Goal: Transaction & Acquisition: Purchase product/service

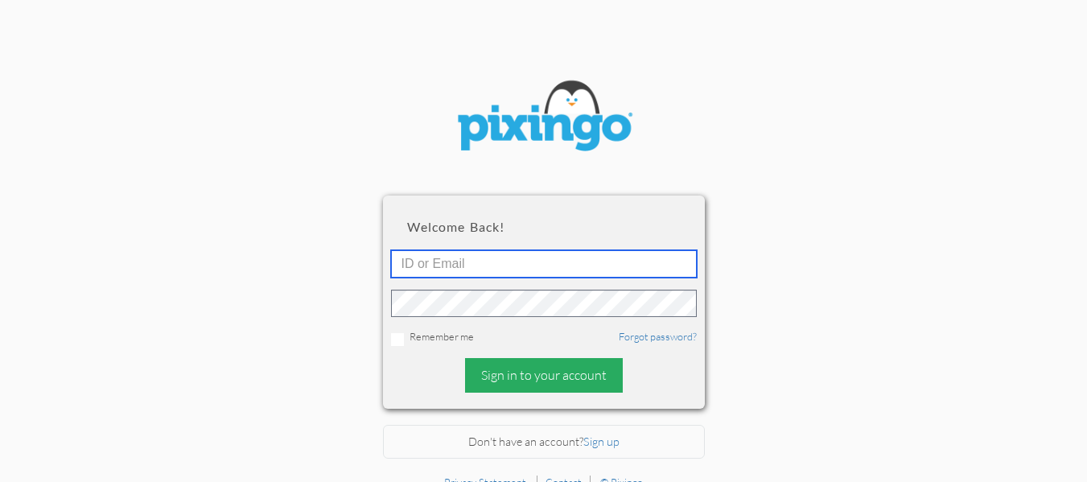
type input "[EMAIL_ADDRESS][DOMAIN_NAME]"
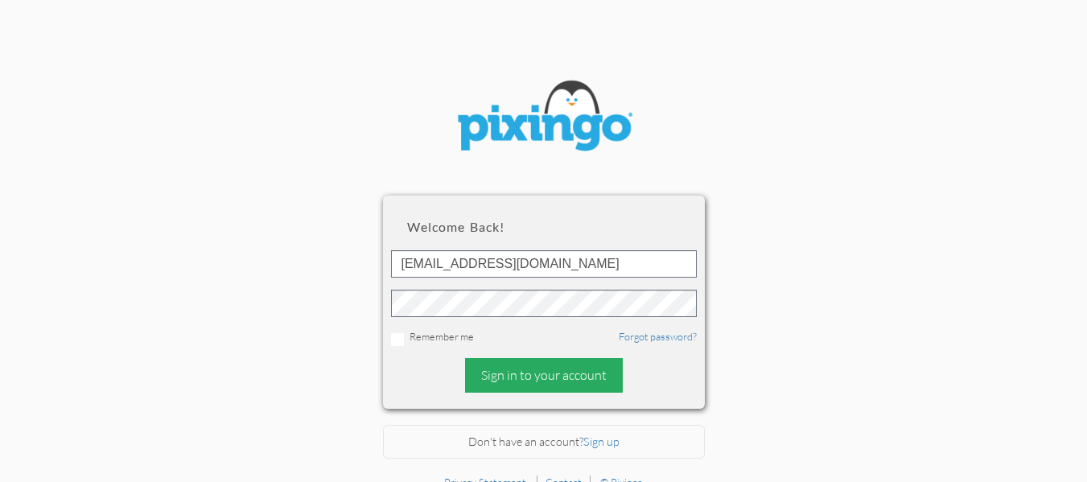
click at [570, 386] on div "Sign in to your account" at bounding box center [544, 375] width 158 height 35
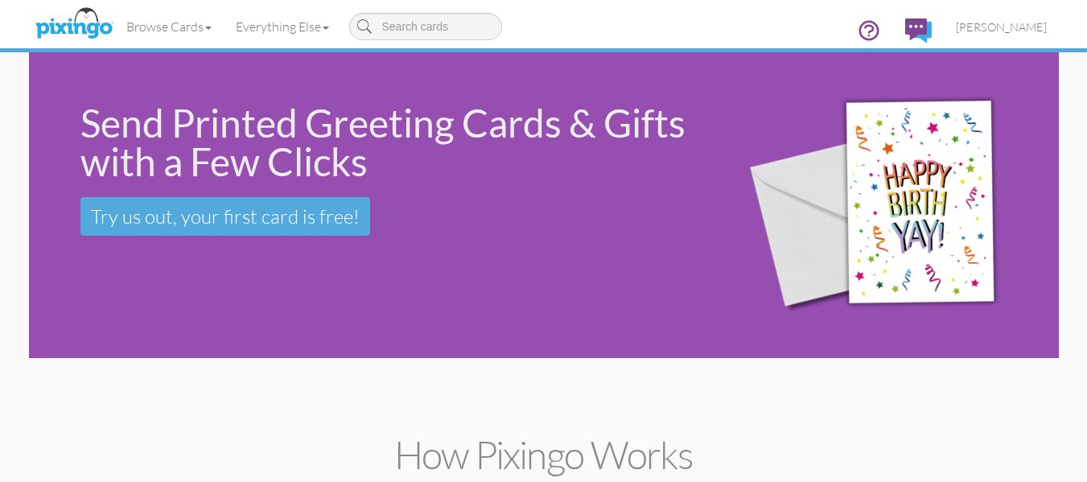
click at [245, 286] on div "Send Printed Greeting Cards & Gifts with a Few Clicks Try us out, your first ca…" at bounding box center [372, 169] width 686 height 235
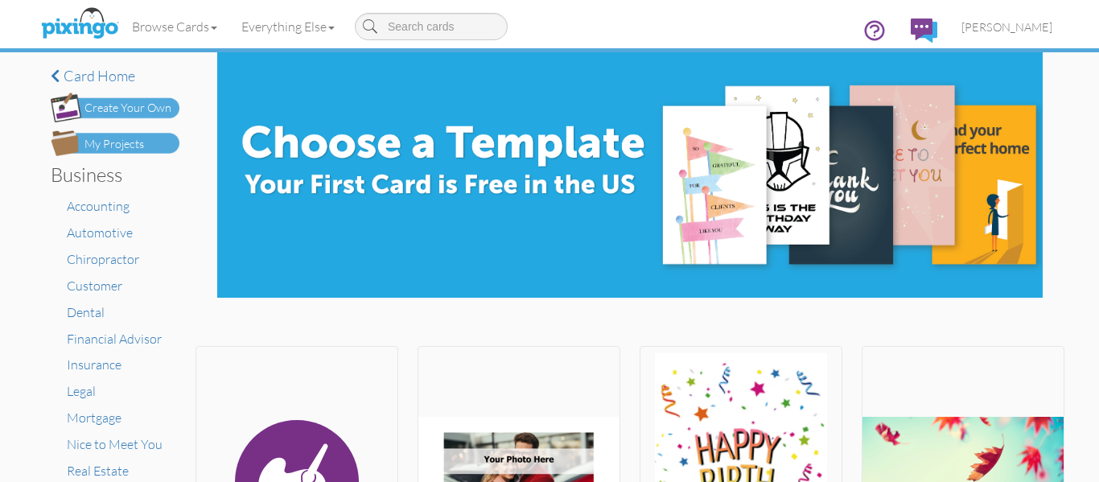
click at [131, 145] on div "My Projects" at bounding box center [114, 144] width 60 height 17
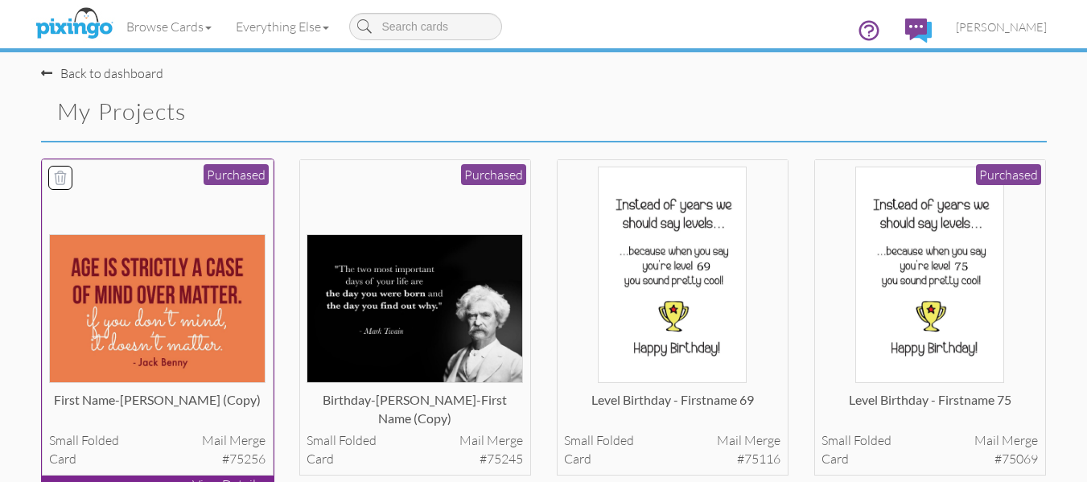
click at [183, 290] on img at bounding box center [157, 308] width 216 height 149
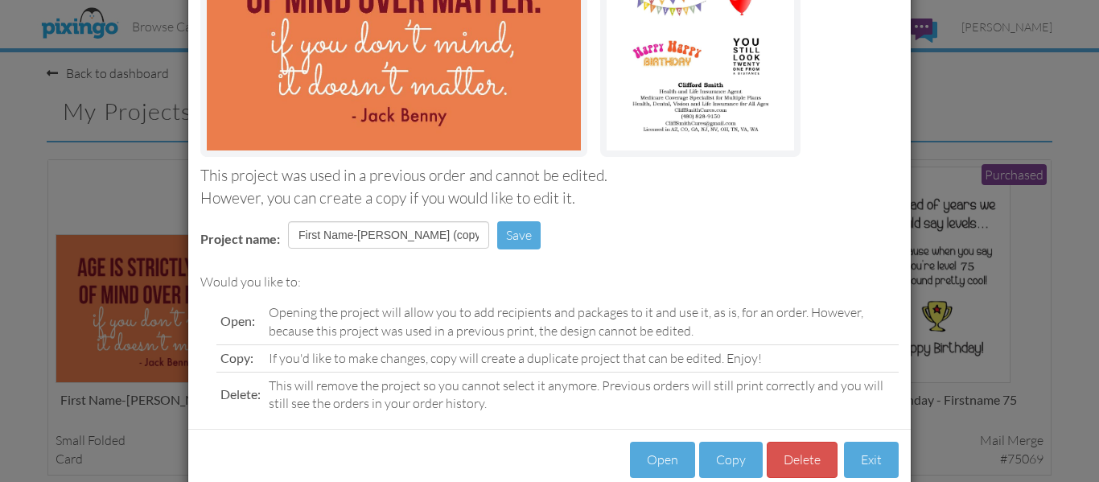
scroll to position [271, 0]
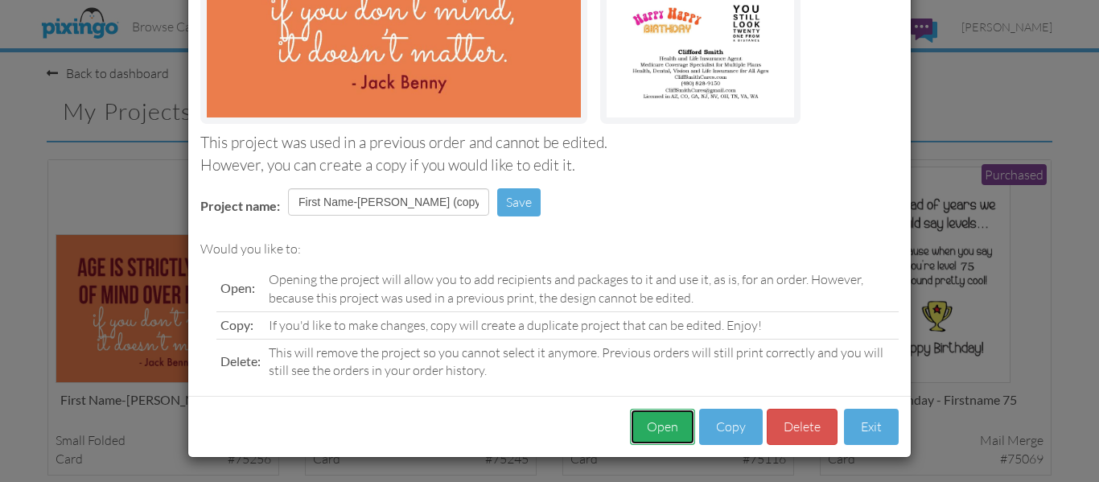
click at [670, 426] on button "Open" at bounding box center [662, 427] width 65 height 36
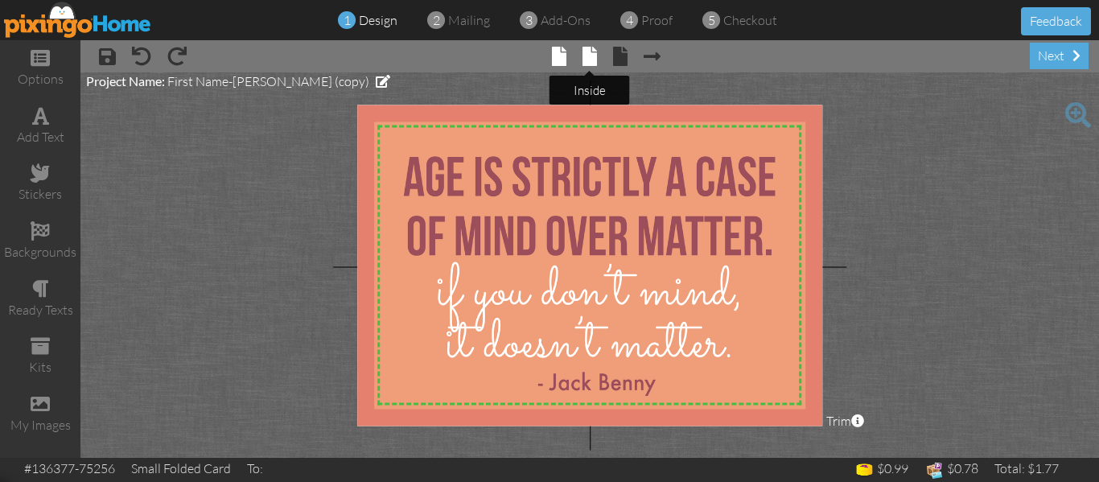
click at [592, 52] on span at bounding box center [590, 56] width 14 height 19
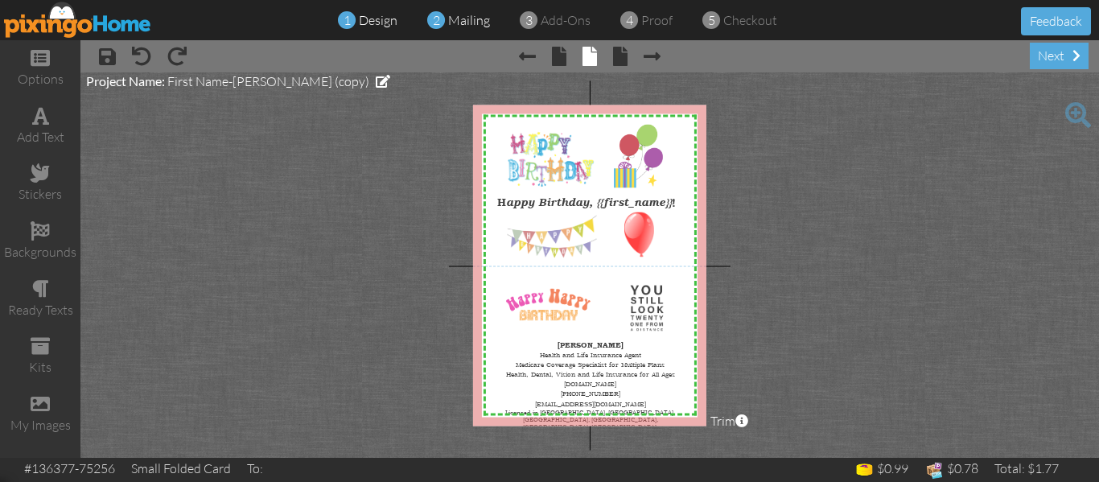
click at [455, 27] on span "mailing" at bounding box center [469, 20] width 42 height 16
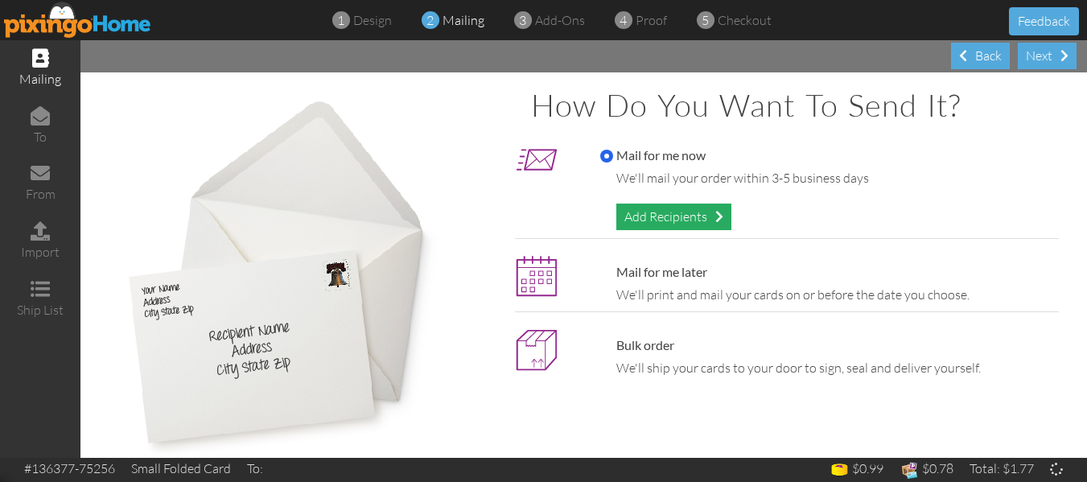
click at [672, 210] on div "Add Recipients" at bounding box center [673, 217] width 115 height 27
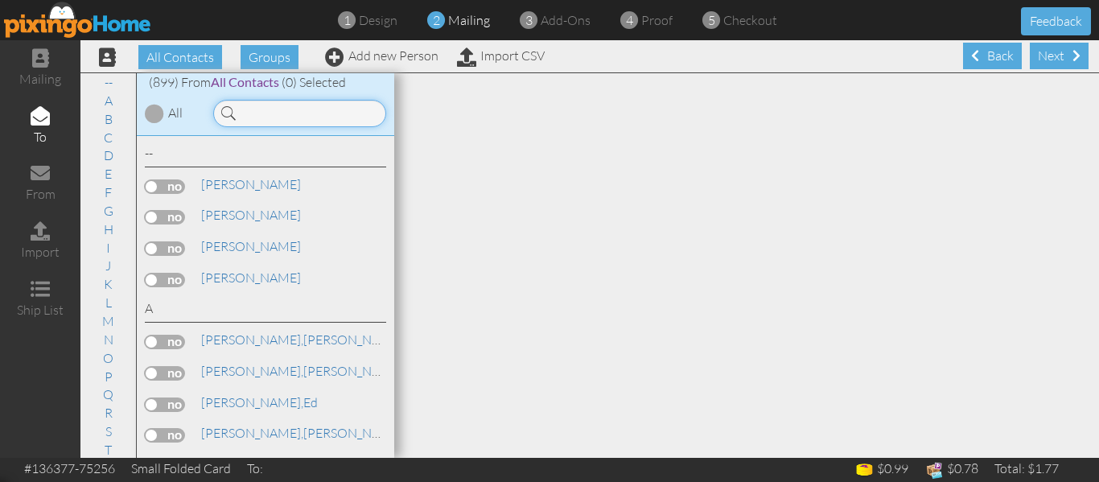
click at [269, 107] on input at bounding box center [299, 113] width 173 height 27
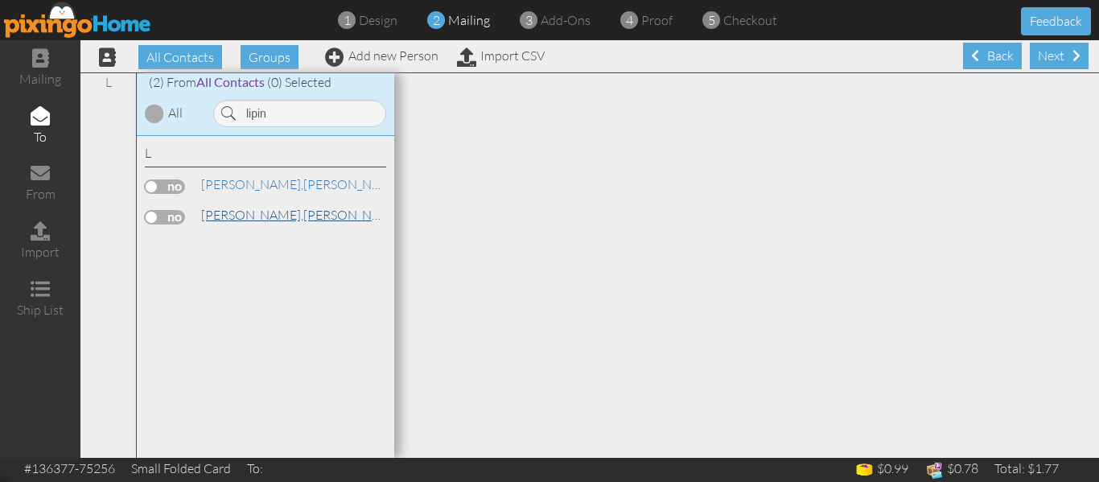
click at [231, 220] on span "[PERSON_NAME]," at bounding box center [252, 215] width 102 height 16
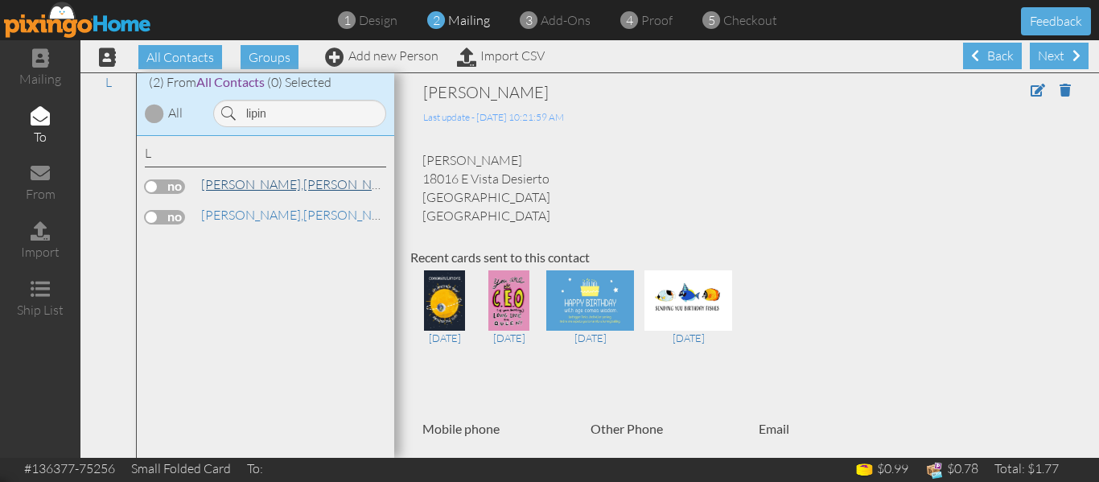
click at [230, 192] on link "[PERSON_NAME]" at bounding box center [302, 184] width 205 height 19
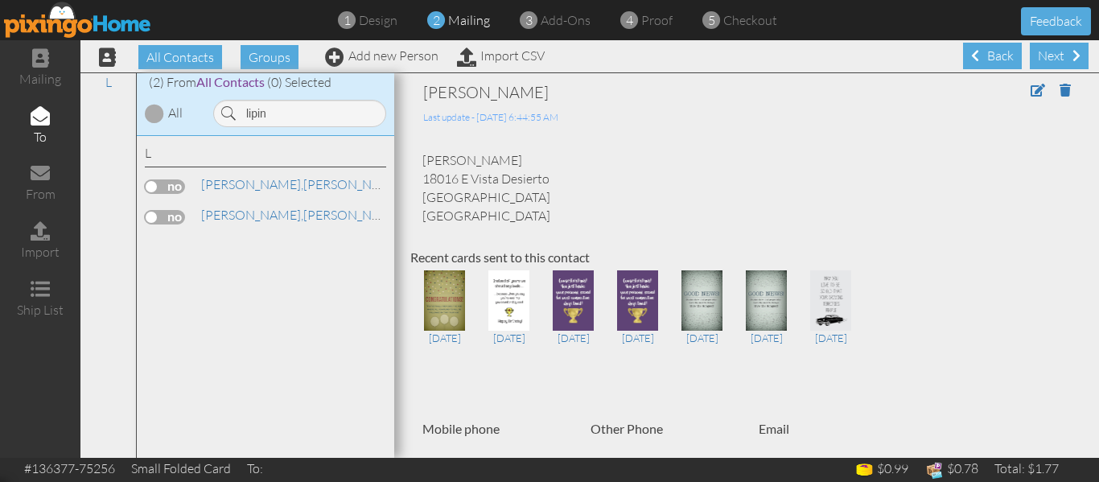
click at [143, 183] on div "L [PERSON_NAME] [PERSON_NAME]" at bounding box center [266, 297] width 258 height 323
click at [150, 187] on label at bounding box center [165, 186] width 40 height 14
click at [0, 0] on input "checkbox" at bounding box center [0, 0] width 0 height 0
click at [280, 115] on input "lipin" at bounding box center [299, 113] width 173 height 27
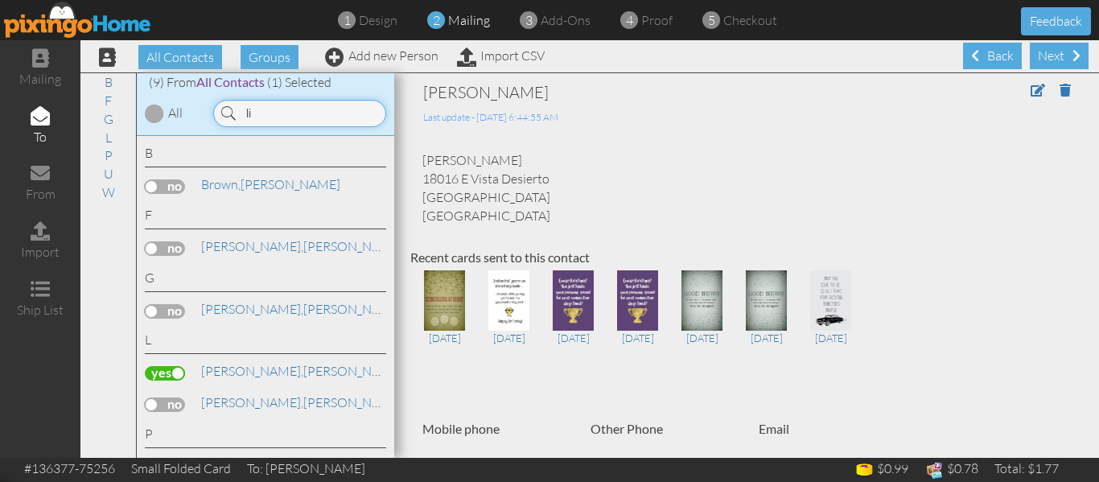
type input "l"
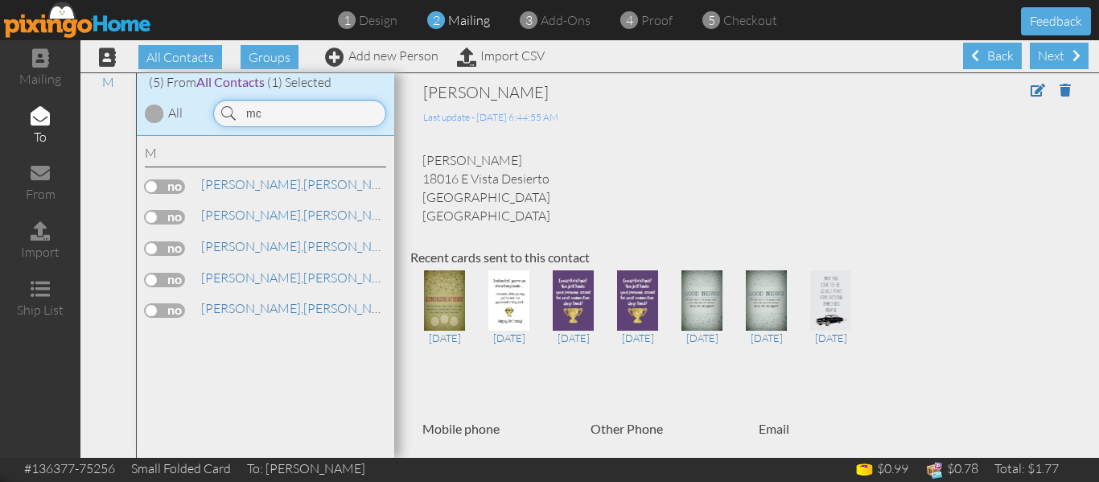
type input "m"
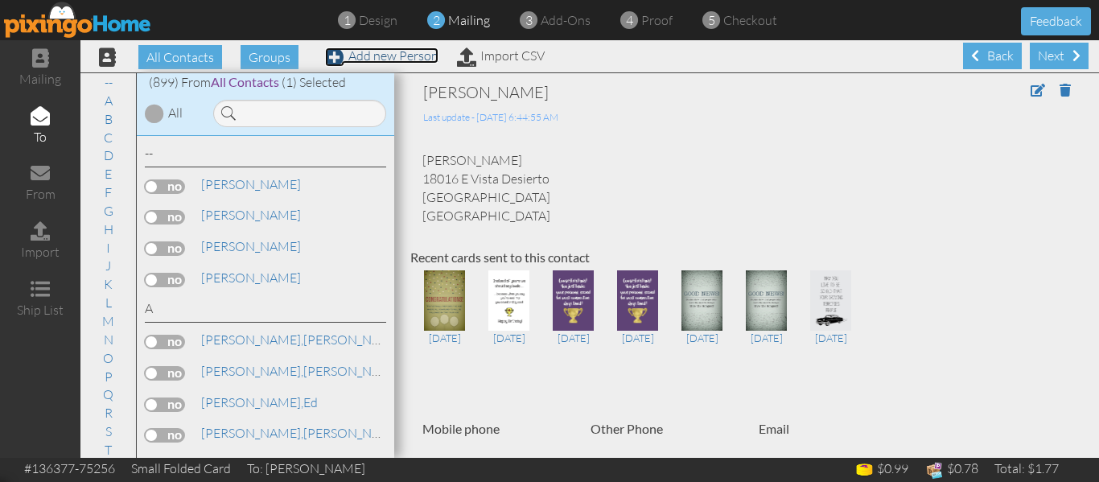
click at [386, 55] on link "Add new Person" at bounding box center [381, 55] width 113 height 16
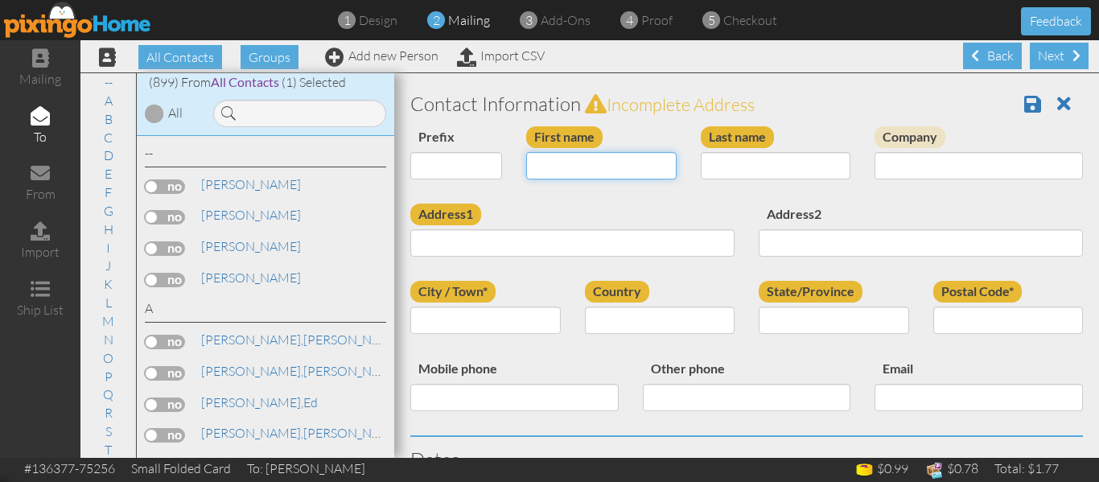
click at [587, 163] on input "First name" at bounding box center [601, 165] width 150 height 27
type input "Bill"
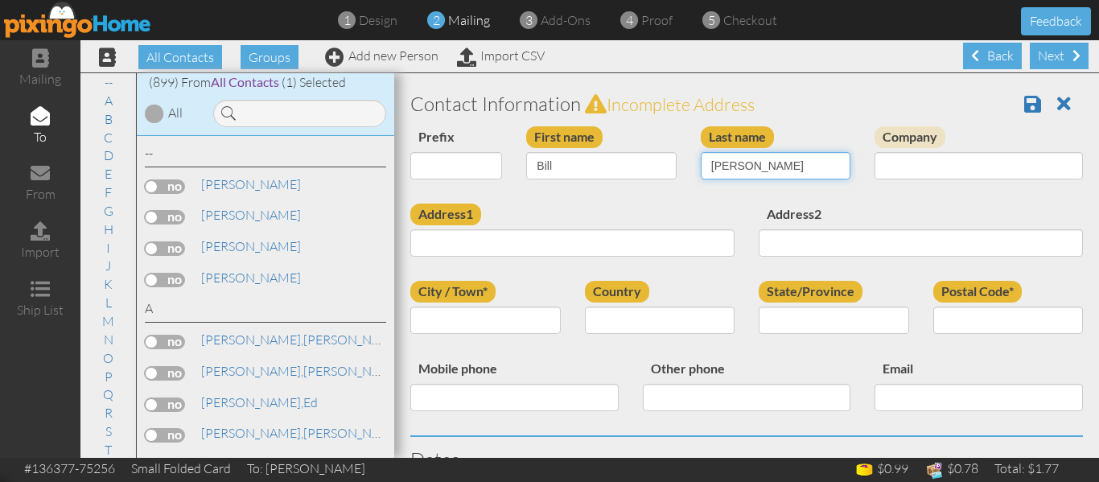
type input "[PERSON_NAME]"
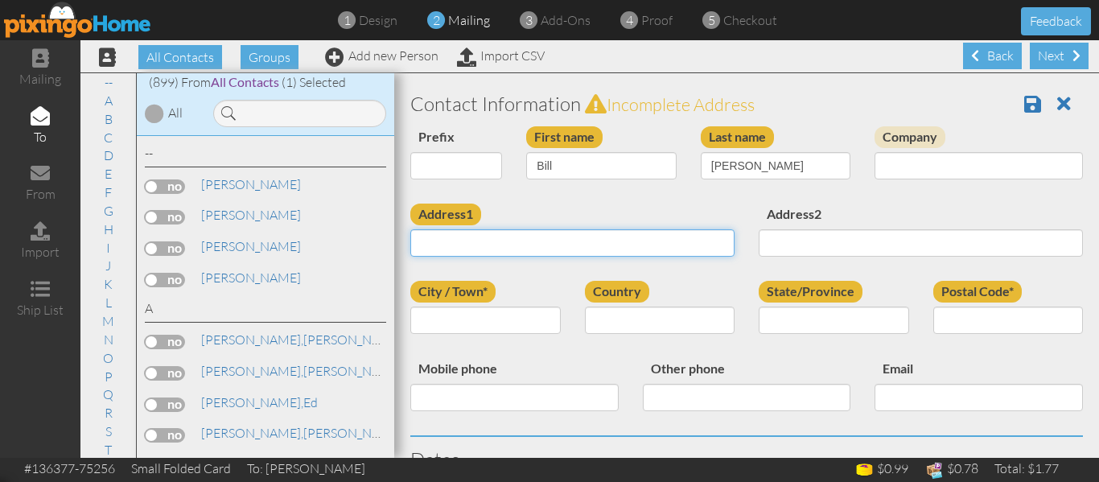
click at [483, 240] on input "Address1" at bounding box center [572, 242] width 324 height 27
paste input "[GEOGRAPHIC_DATA]"
type input "[GEOGRAPHIC_DATA]"
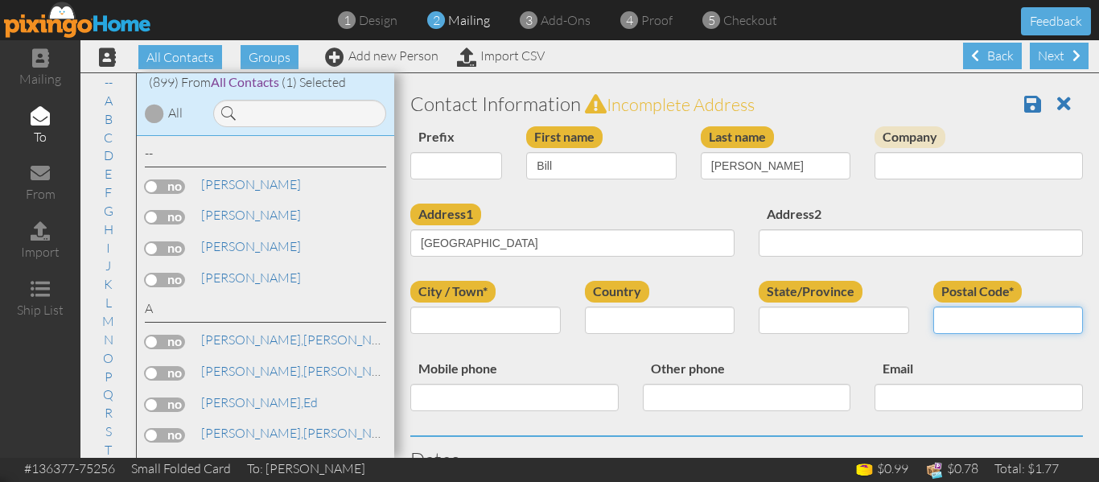
click at [950, 317] on input "Postal Code*" at bounding box center [1008, 320] width 150 height 27
type input "80130"
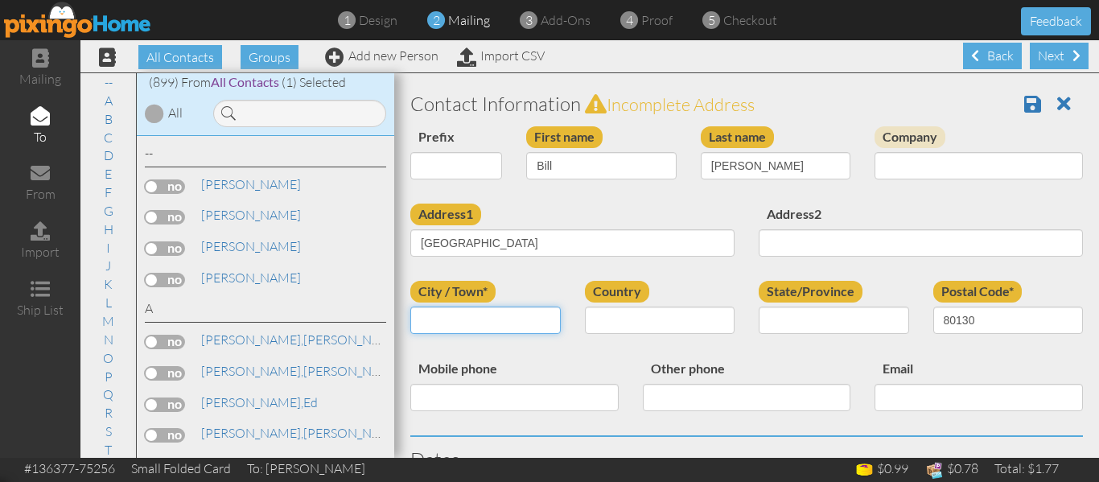
click at [501, 318] on input "City / Town*" at bounding box center [485, 320] width 150 height 27
type input "[GEOGRAPHIC_DATA]"
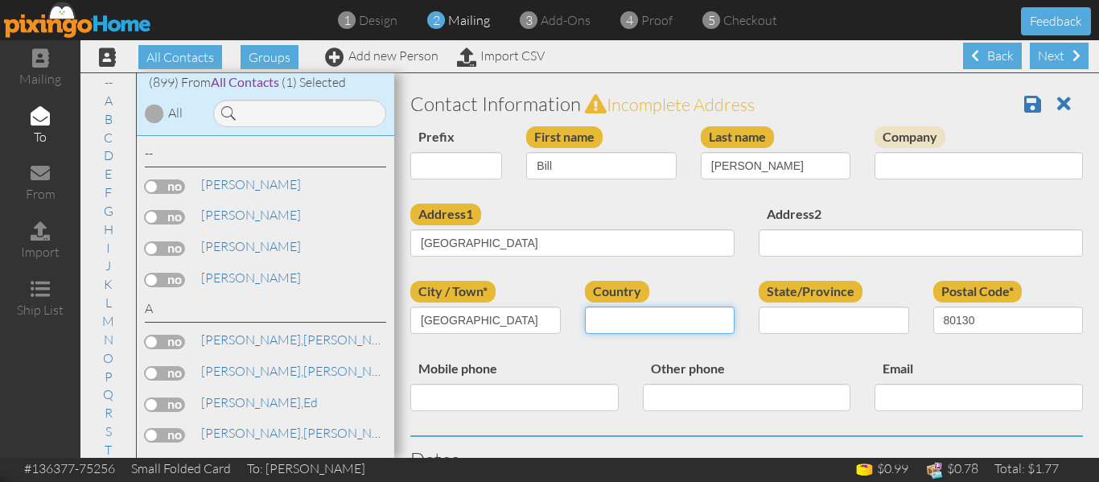
select select "object:8034"
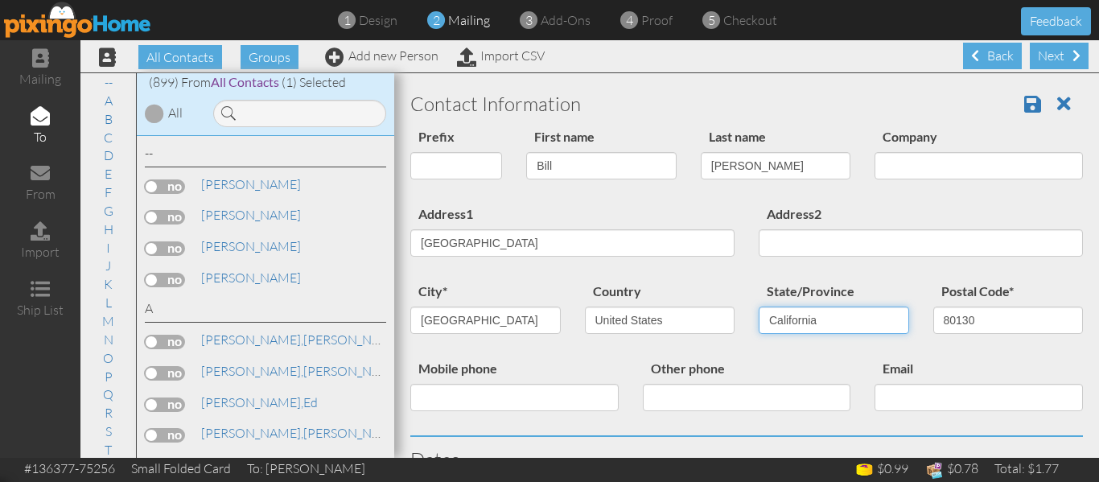
select select "object:8288"
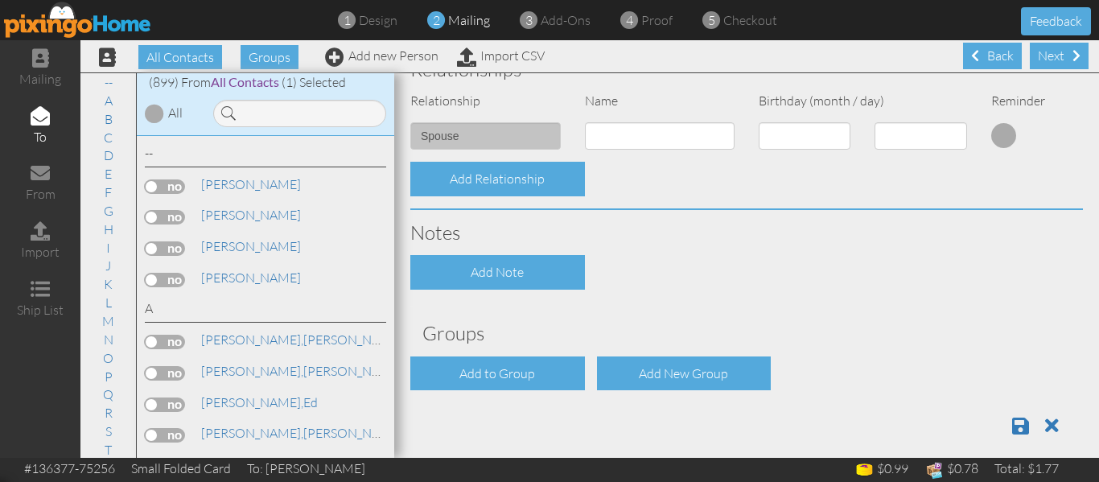
scroll to position [608, 0]
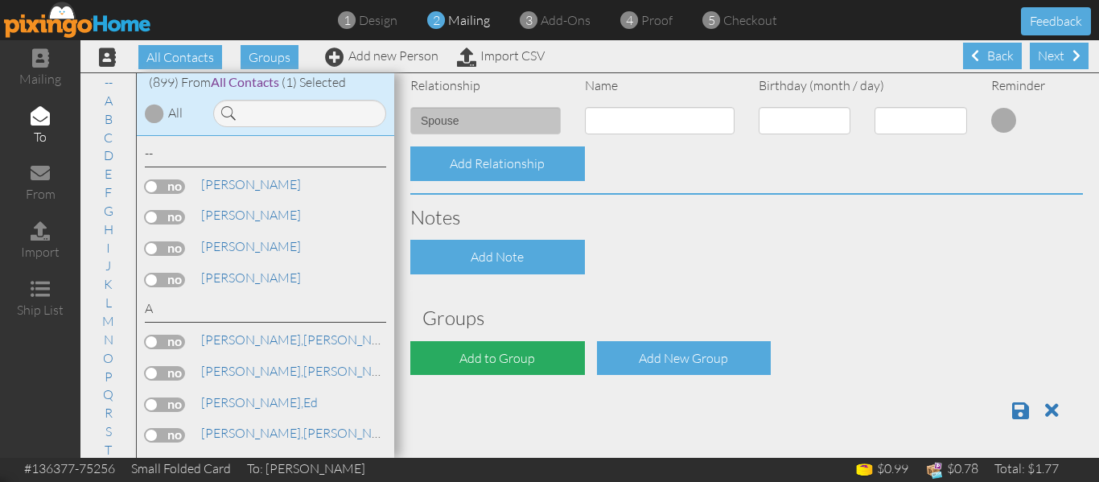
click at [465, 358] on div "Add to Group" at bounding box center [497, 358] width 175 height 35
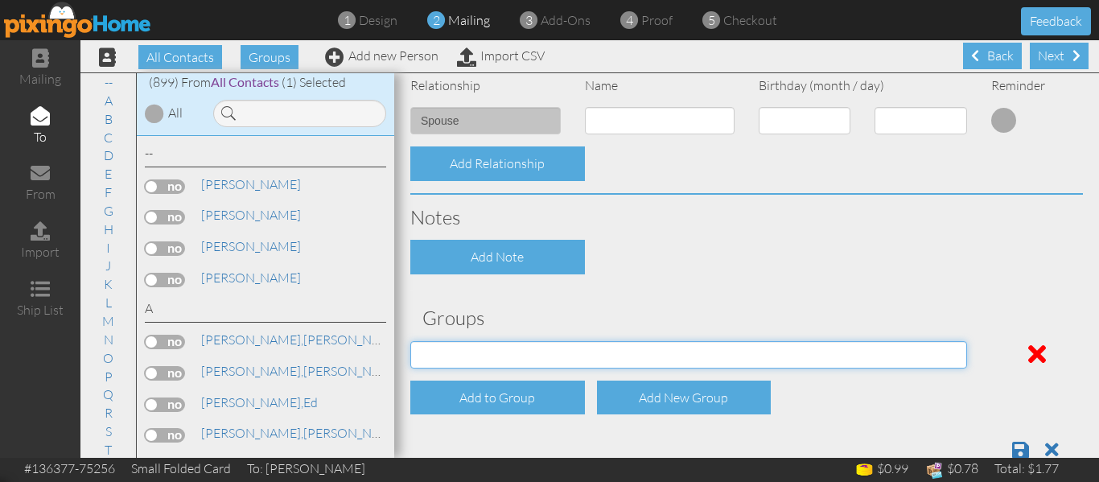
click at [465, 358] on select "PMIC Clients and Prospects Uplines" at bounding box center [688, 354] width 557 height 27
select select "object:8342"
click at [410, 341] on select "PMIC Clients and Prospects Uplines" at bounding box center [688, 354] width 557 height 27
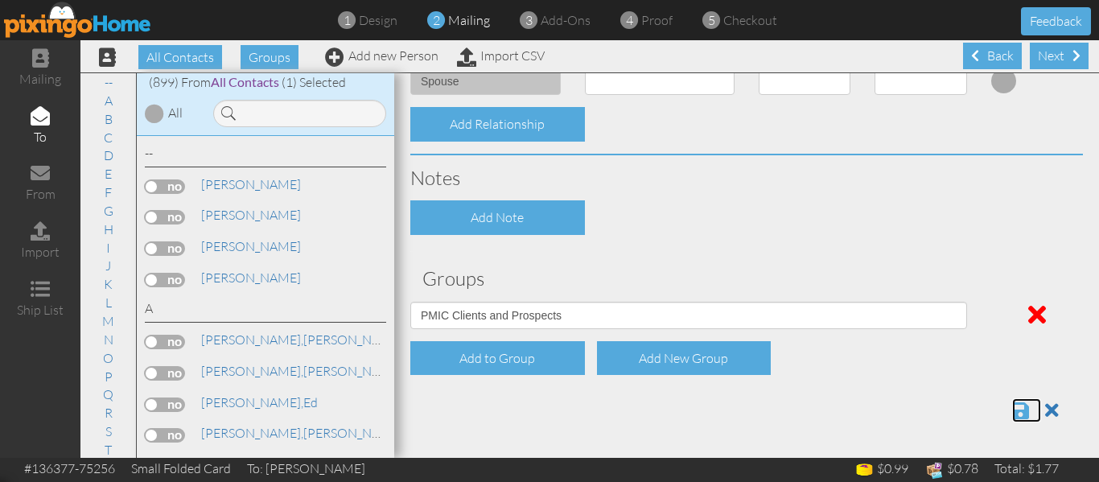
click at [1012, 402] on span at bounding box center [1020, 410] width 17 height 19
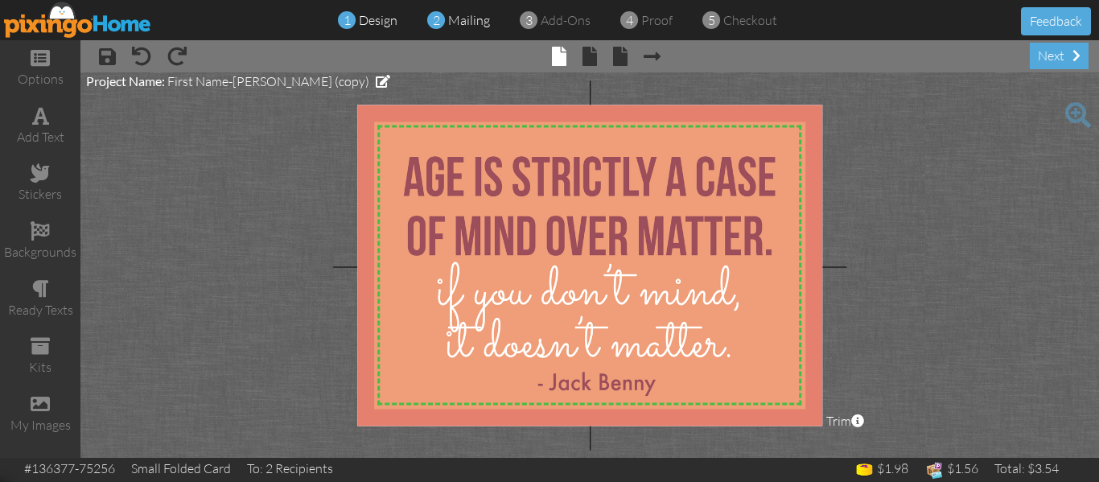
click at [451, 25] on span "mailing" at bounding box center [469, 20] width 42 height 16
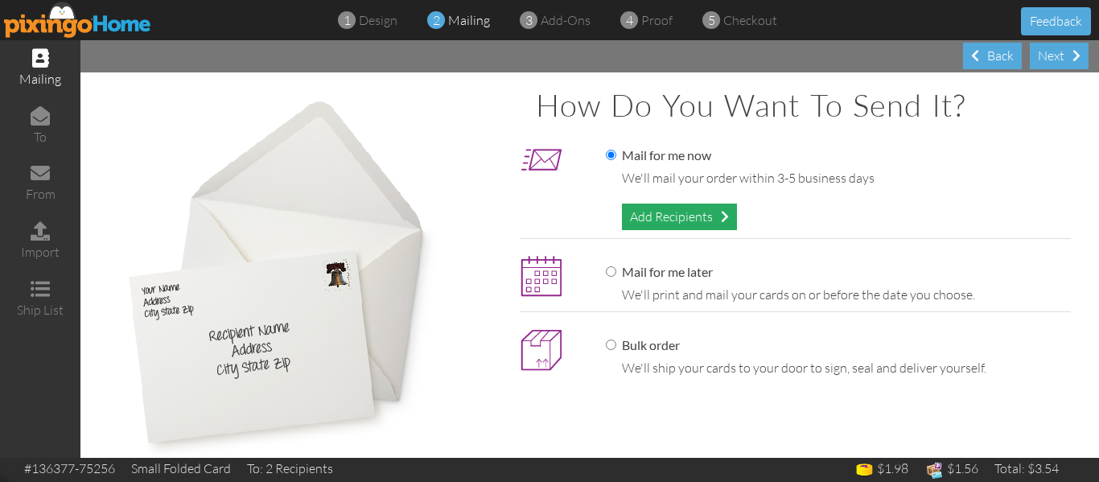
click at [690, 212] on div "Add Recipients" at bounding box center [679, 217] width 115 height 27
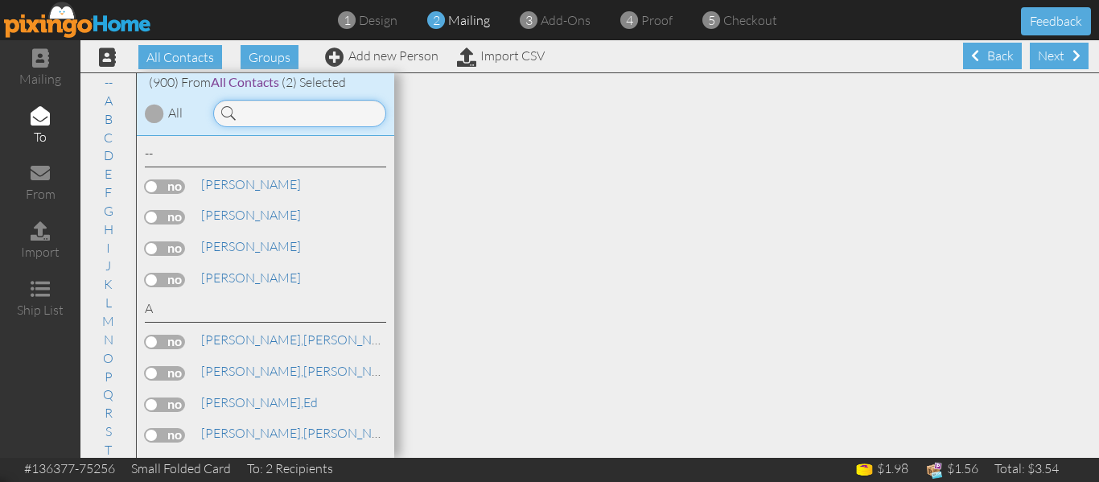
click at [275, 113] on input at bounding box center [299, 113] width 173 height 27
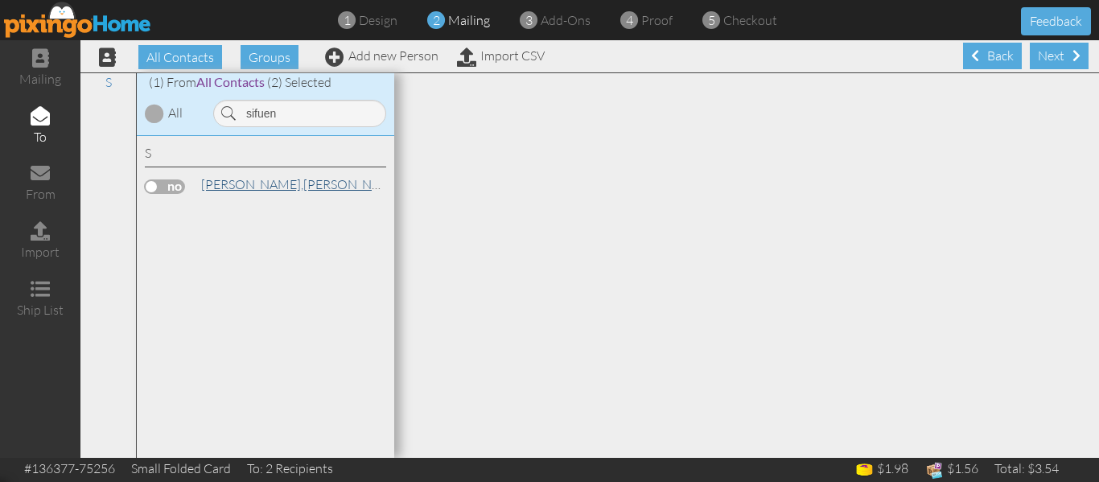
click at [247, 191] on span "[PERSON_NAME]," at bounding box center [252, 184] width 102 height 16
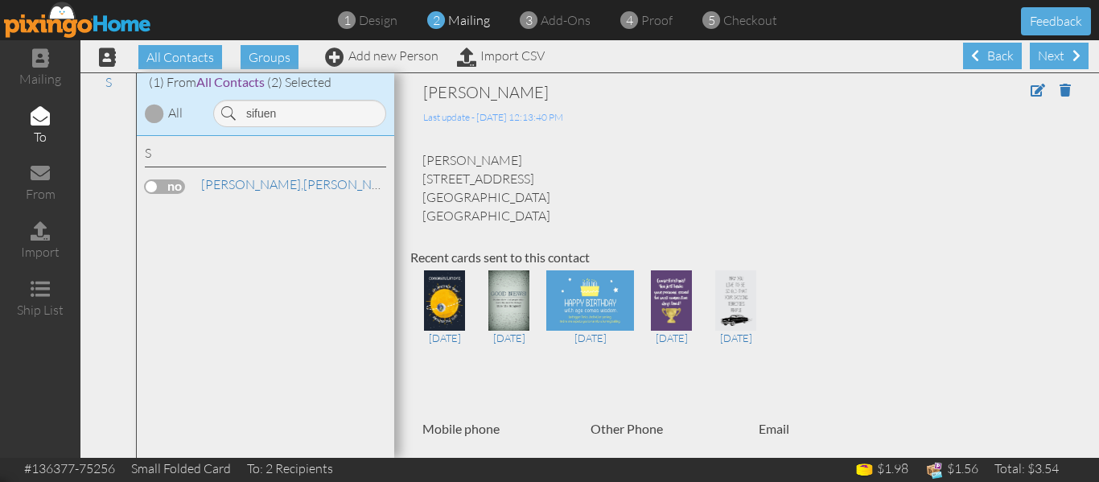
click at [152, 183] on label at bounding box center [165, 186] width 40 height 14
click at [0, 0] on input "checkbox" at bounding box center [0, 0] width 0 height 0
click at [301, 106] on input "sifuen" at bounding box center [299, 113] width 173 height 27
type input "s"
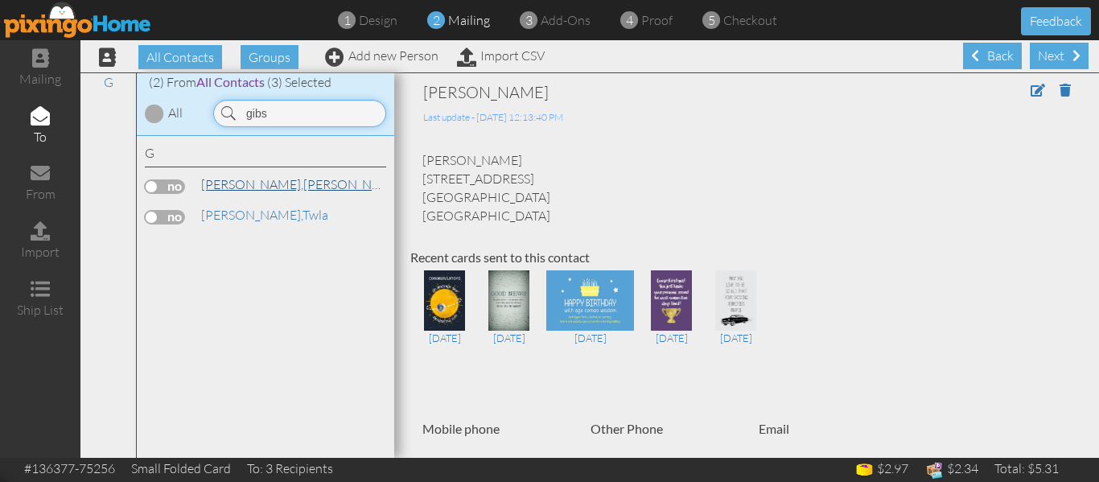
type input "gibs"
click at [263, 182] on link "Gibson, John" at bounding box center [302, 184] width 205 height 19
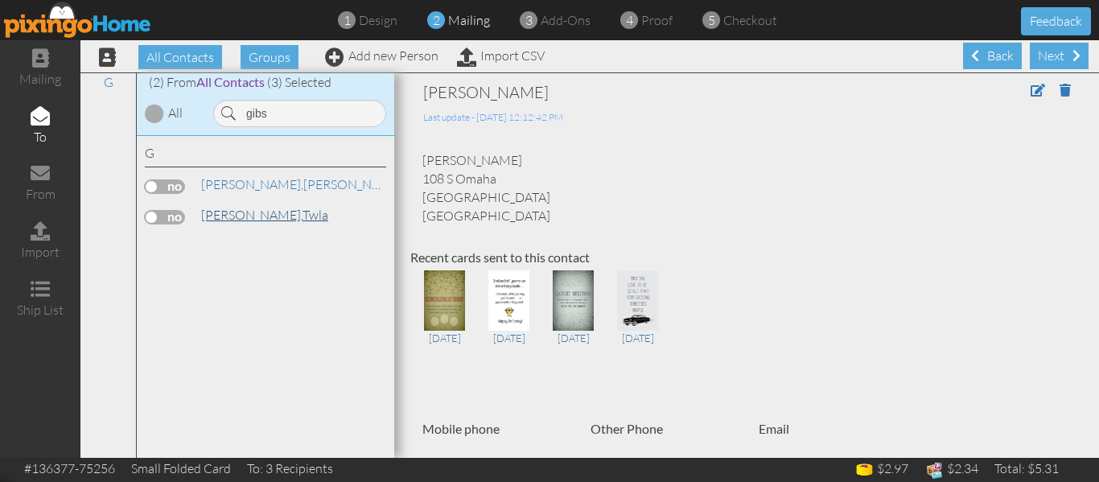
click at [260, 206] on link "Gibson, Twla" at bounding box center [265, 214] width 130 height 19
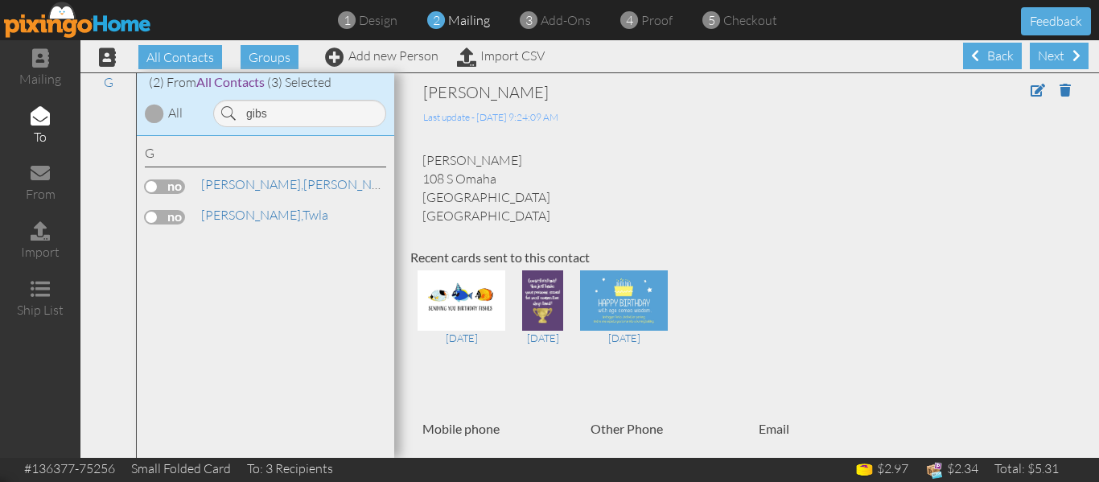
click at [153, 216] on label at bounding box center [165, 217] width 40 height 14
click at [0, 0] on input "checkbox" at bounding box center [0, 0] width 0 height 0
click at [659, 24] on span "proof" at bounding box center [656, 20] width 31 height 16
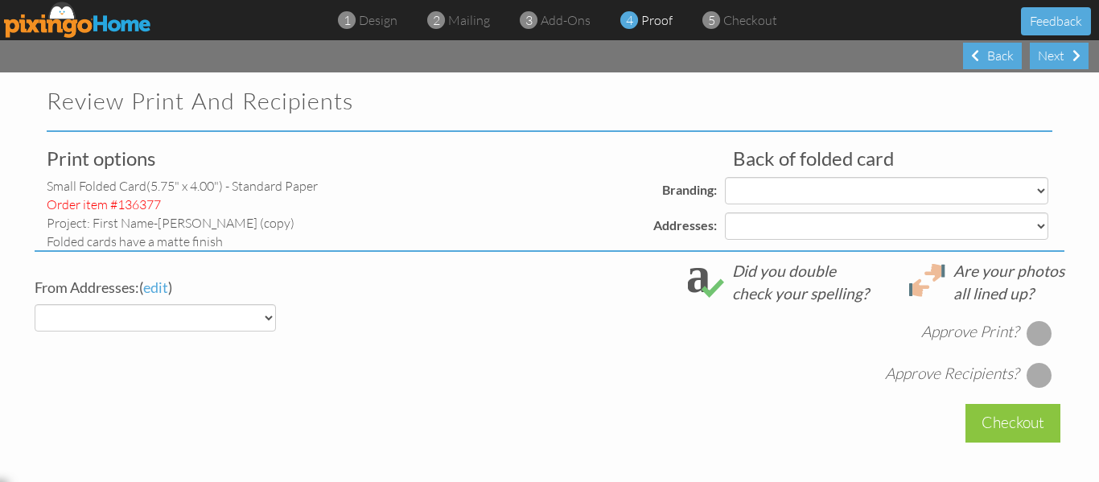
select select "object:4979"
select select "object:4985"
select select "object:4982"
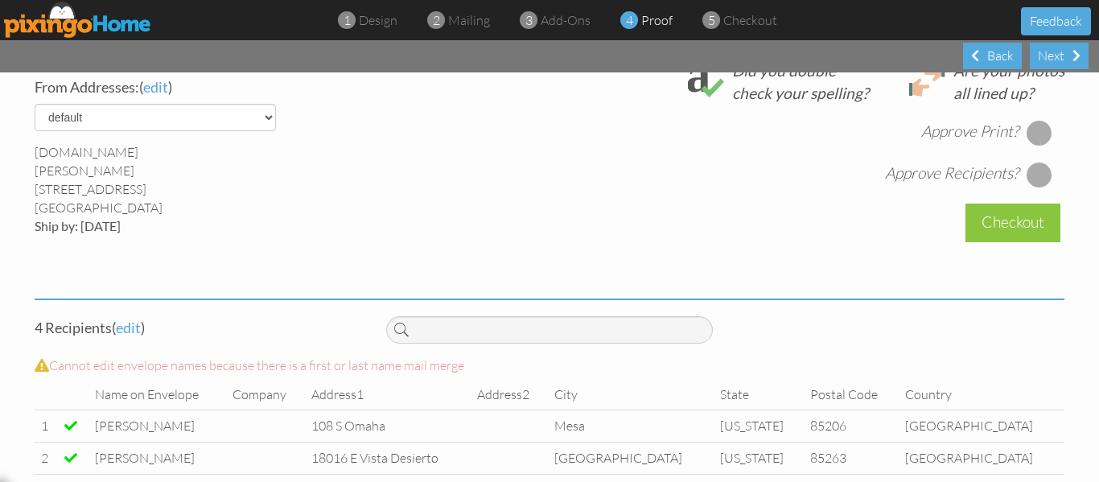
scroll to position [623, 0]
click at [1028, 138] on div at bounding box center [1040, 132] width 26 height 26
click at [1032, 183] on div at bounding box center [1040, 174] width 26 height 26
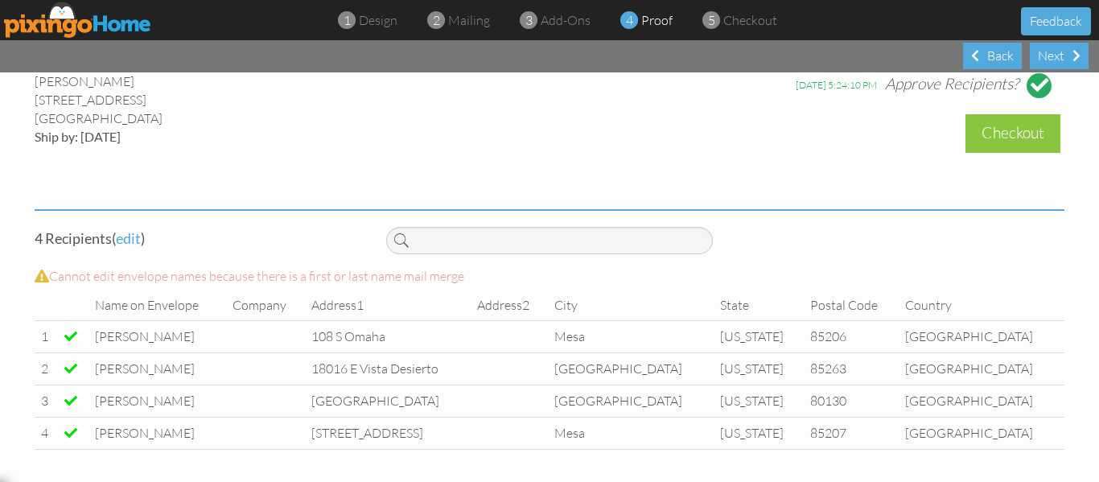
scroll to position [723, 0]
drag, startPoint x: 752, startPoint y: 259, endPoint x: 1027, endPoint y: 129, distance: 303.8
click at [1027, 129] on div "Checkout" at bounding box center [1013, 133] width 95 height 38
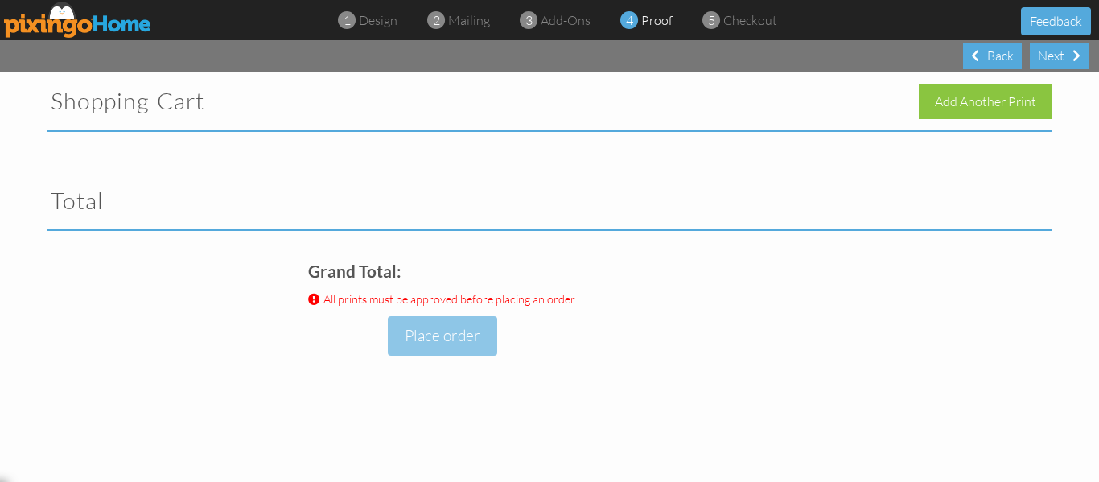
click at [1027, 129] on div "Shopping Cart Add Another Print" at bounding box center [550, 101] width 1030 height 58
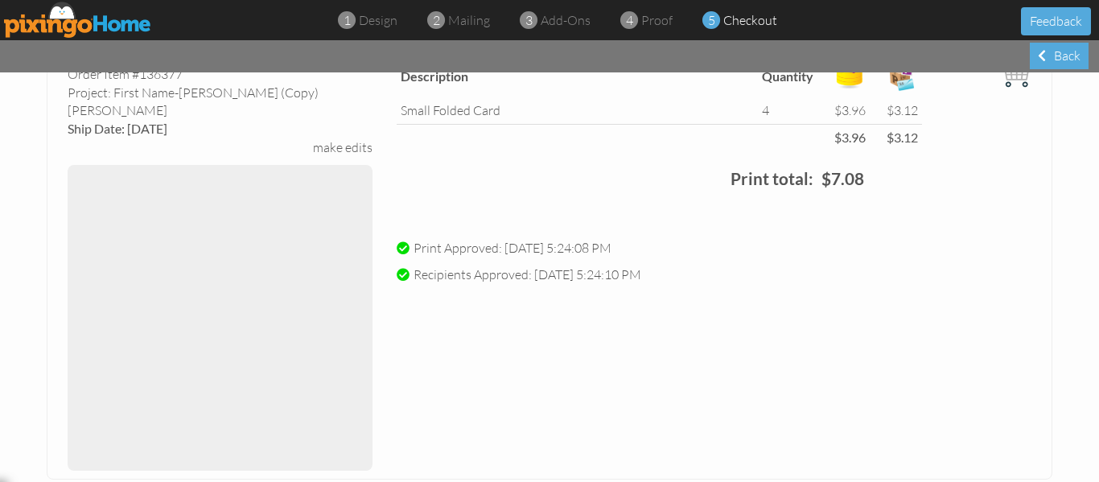
scroll to position [539, 0]
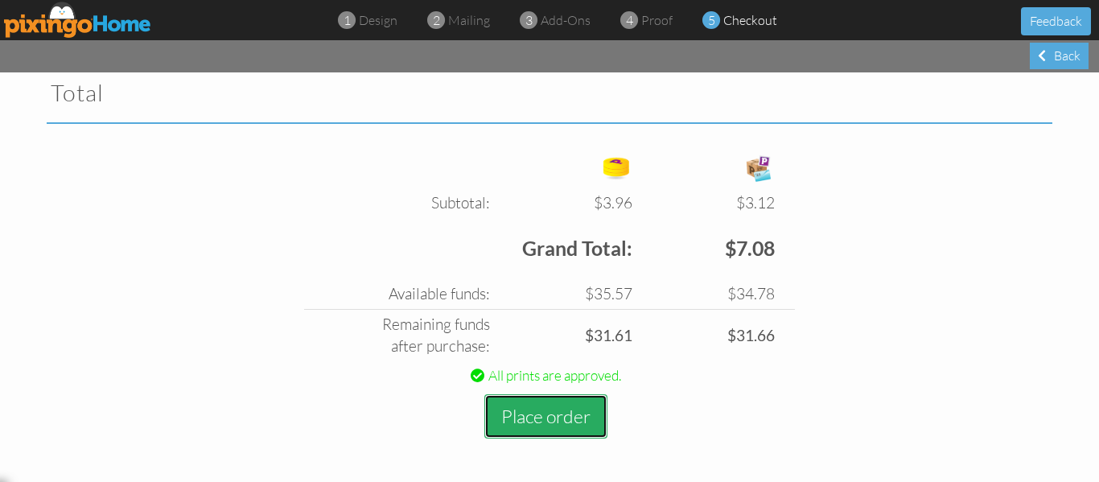
click at [542, 412] on button "Place order" at bounding box center [545, 416] width 123 height 44
